Goal: Information Seeking & Learning: Understand process/instructions

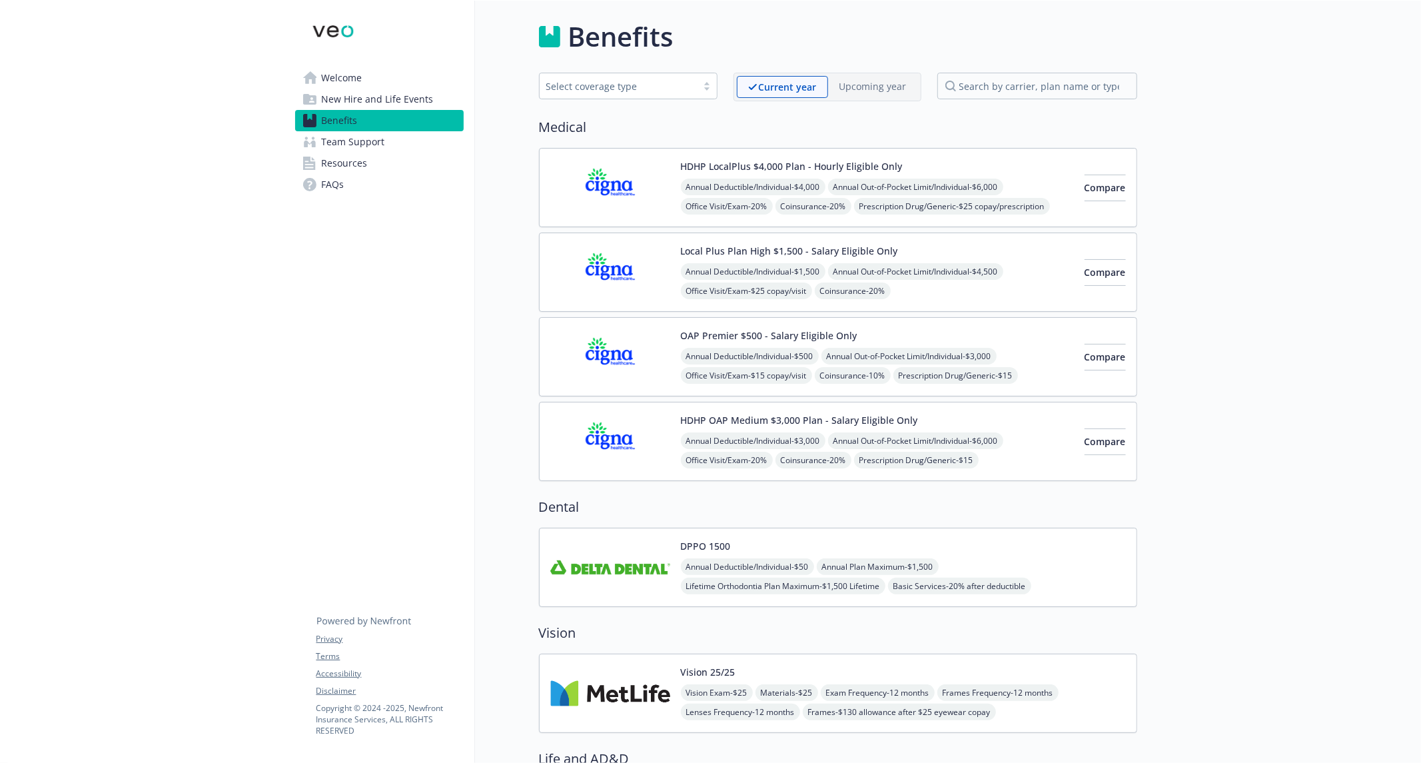
click at [352, 71] on span "Welcome" at bounding box center [342, 77] width 41 height 21
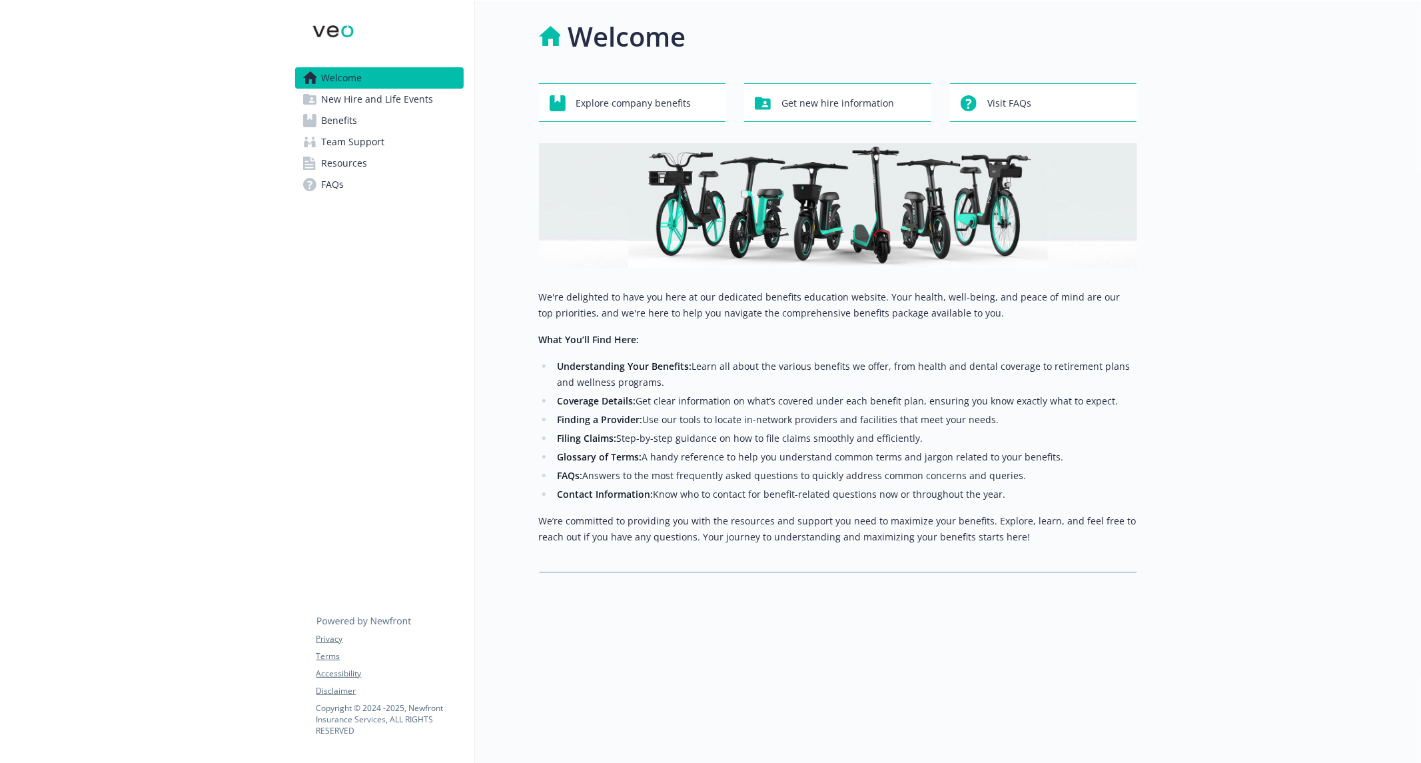
click at [362, 97] on span "New Hire and Life Events" at bounding box center [378, 99] width 112 height 21
